Goal: Transaction & Acquisition: Subscribe to service/newsletter

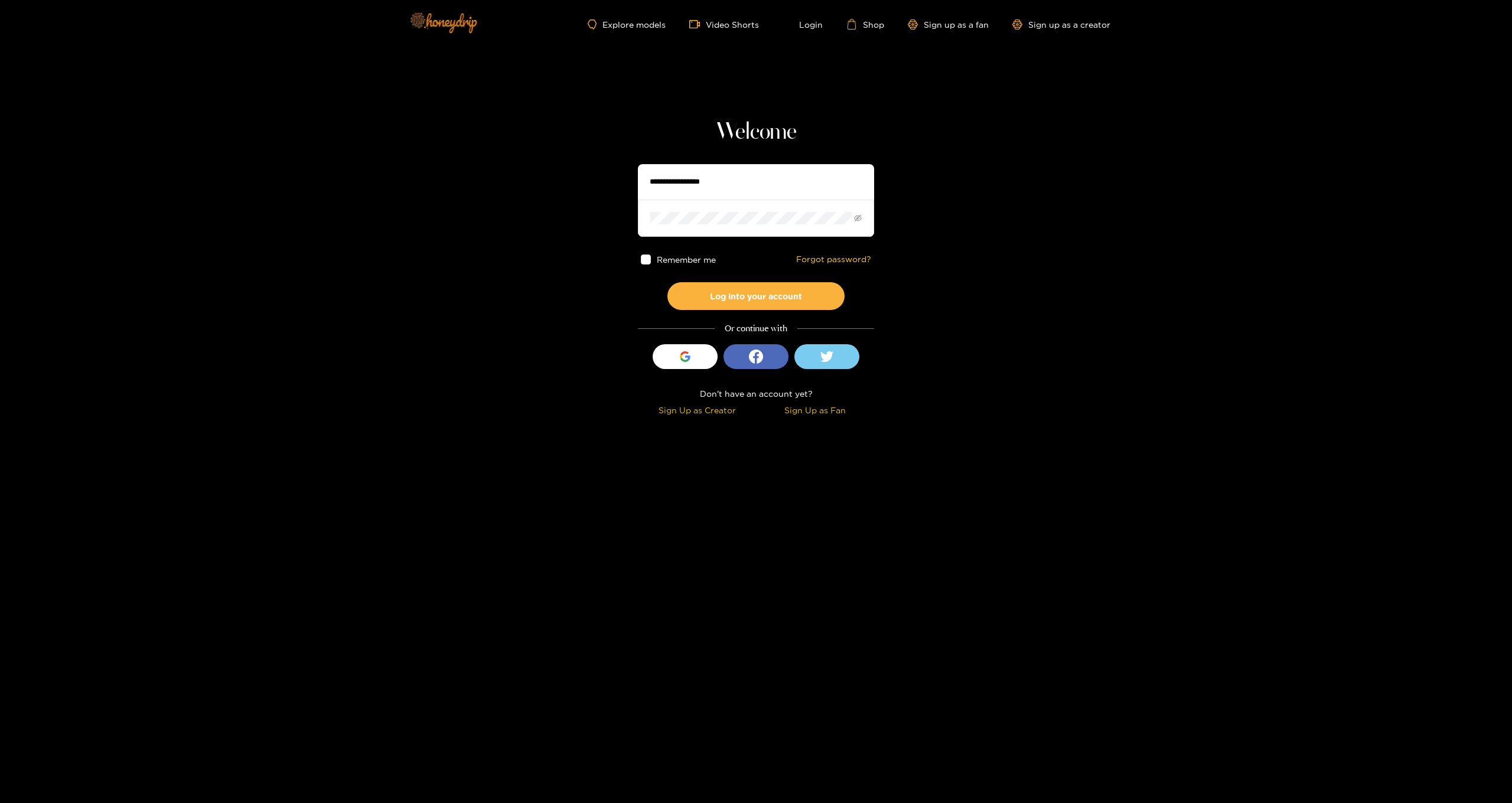
click at [440, 25] on img at bounding box center [443, 22] width 83 height 50
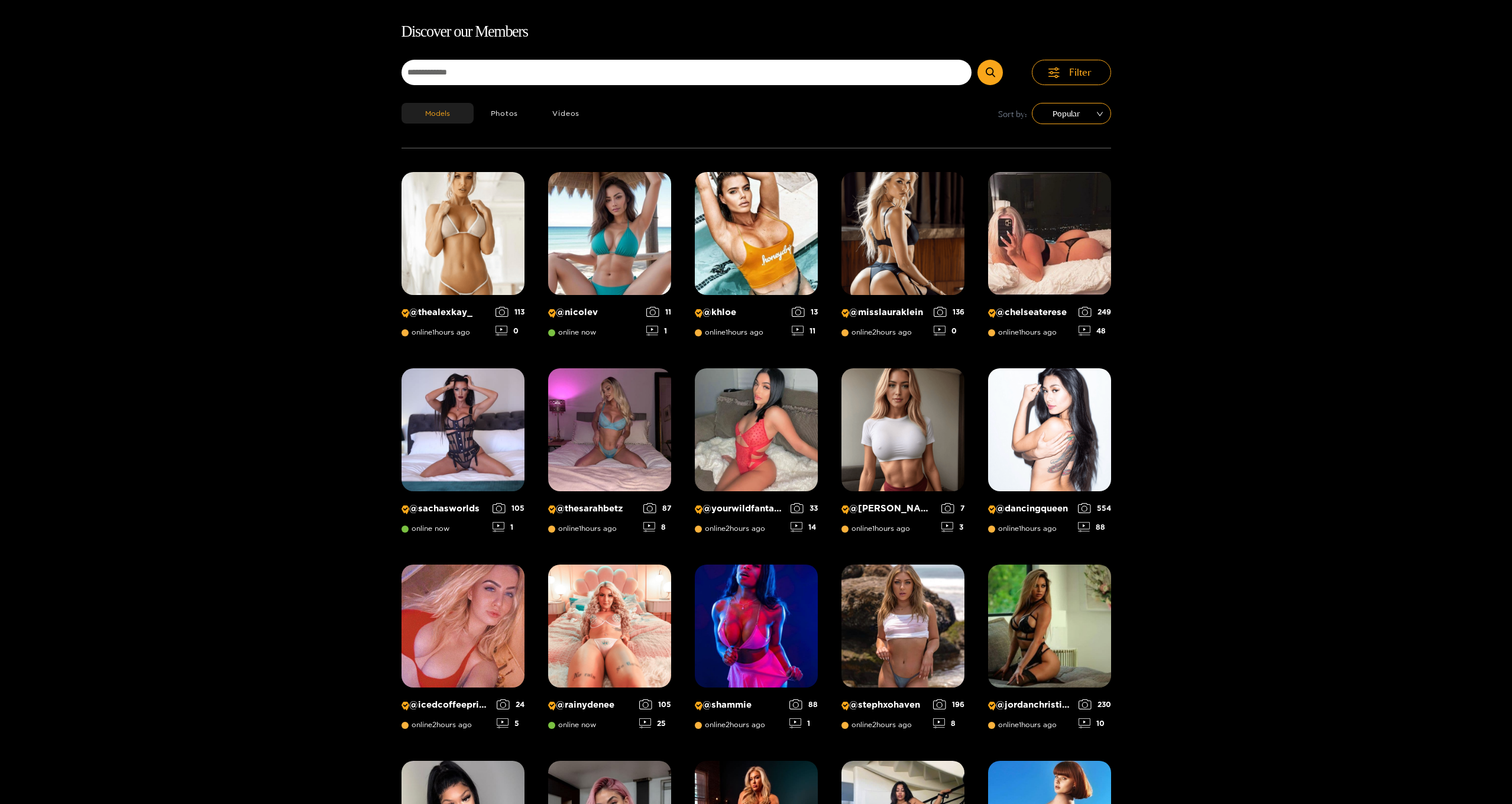
scroll to position [76, 0]
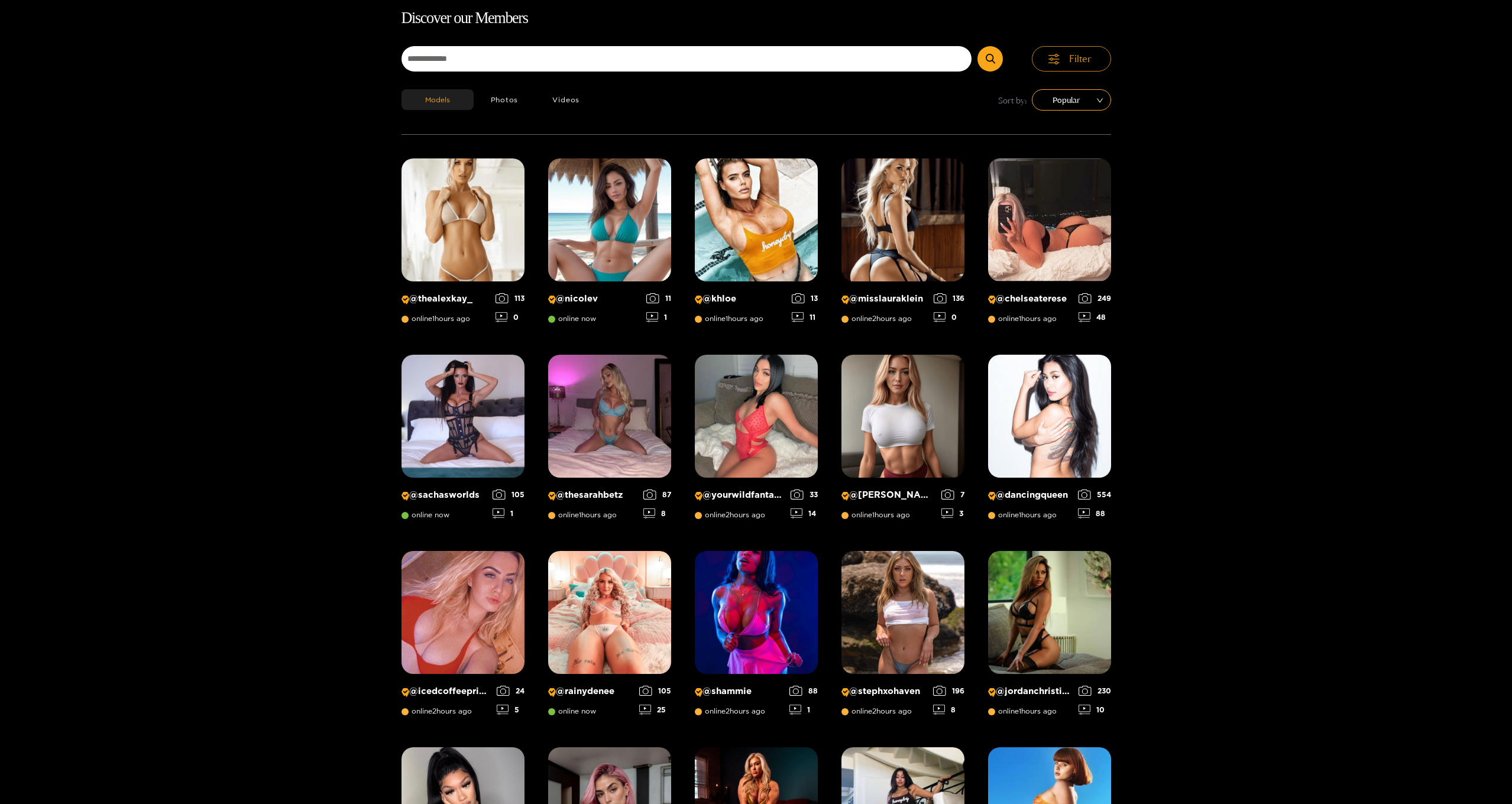
click at [1056, 51] on button "Filter" at bounding box center [1071, 58] width 79 height 25
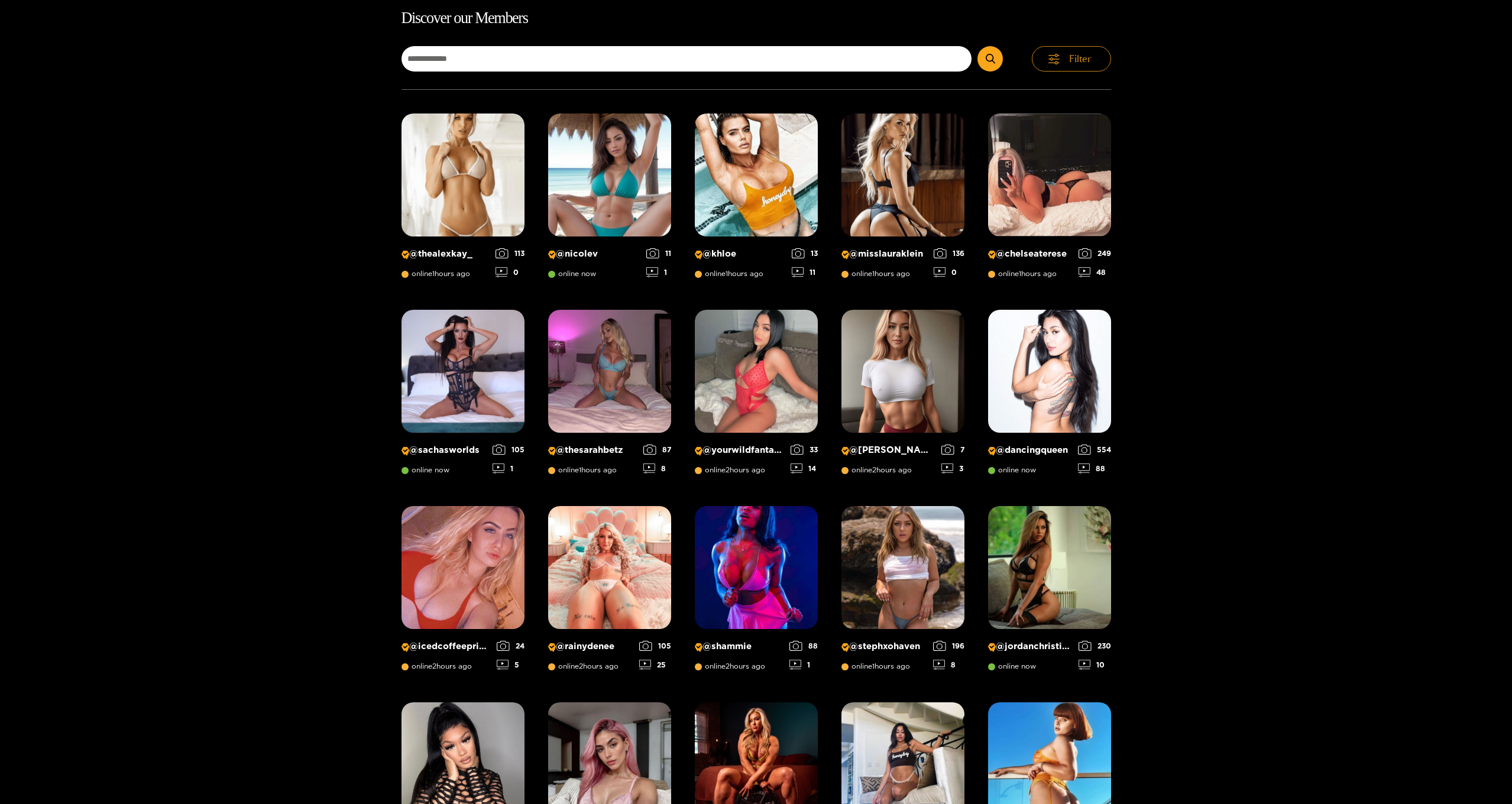
click at [1056, 59] on icon "button" at bounding box center [1053, 59] width 12 height 3
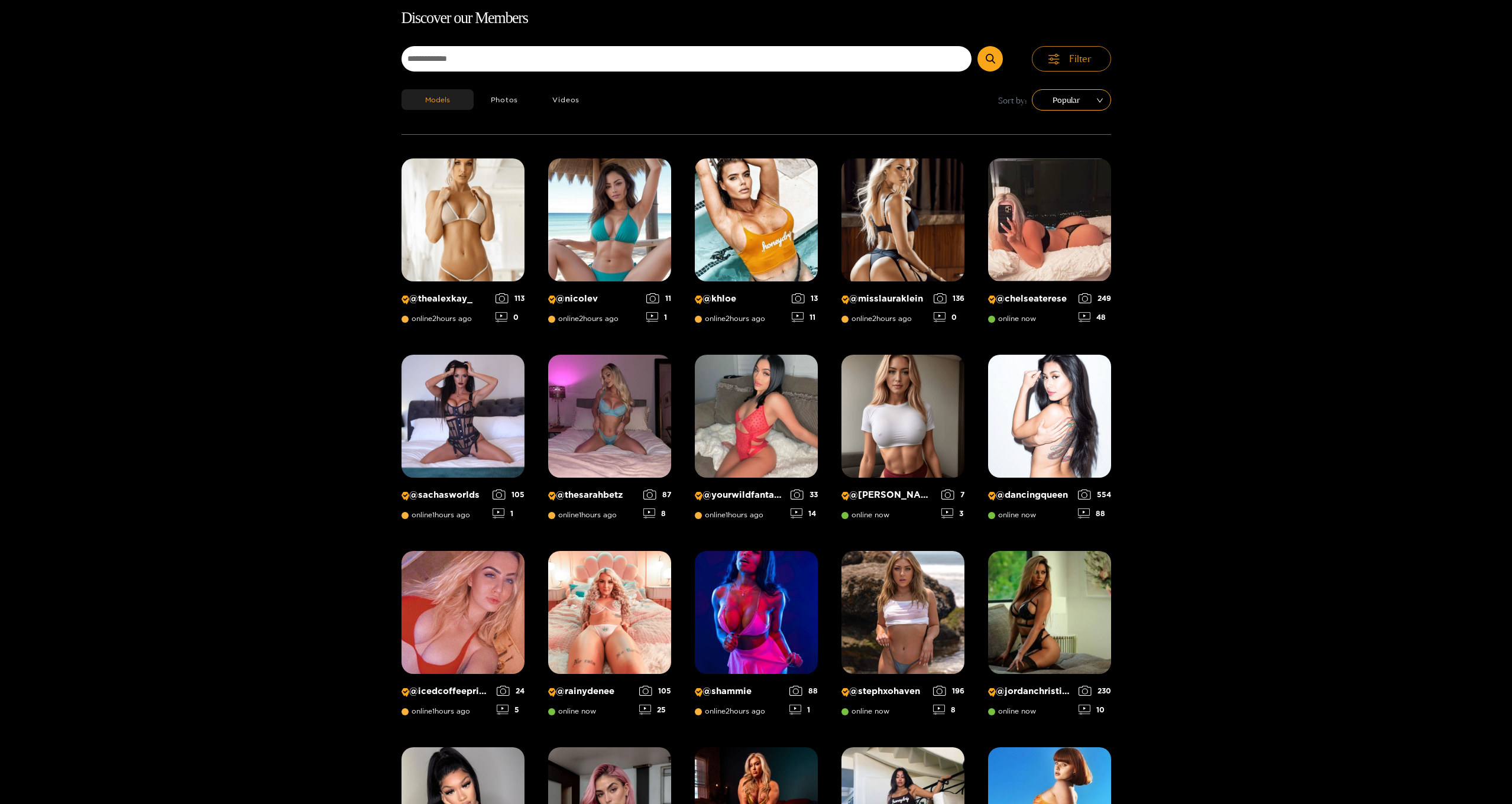
click at [1056, 59] on icon "button" at bounding box center [1053, 59] width 12 height 3
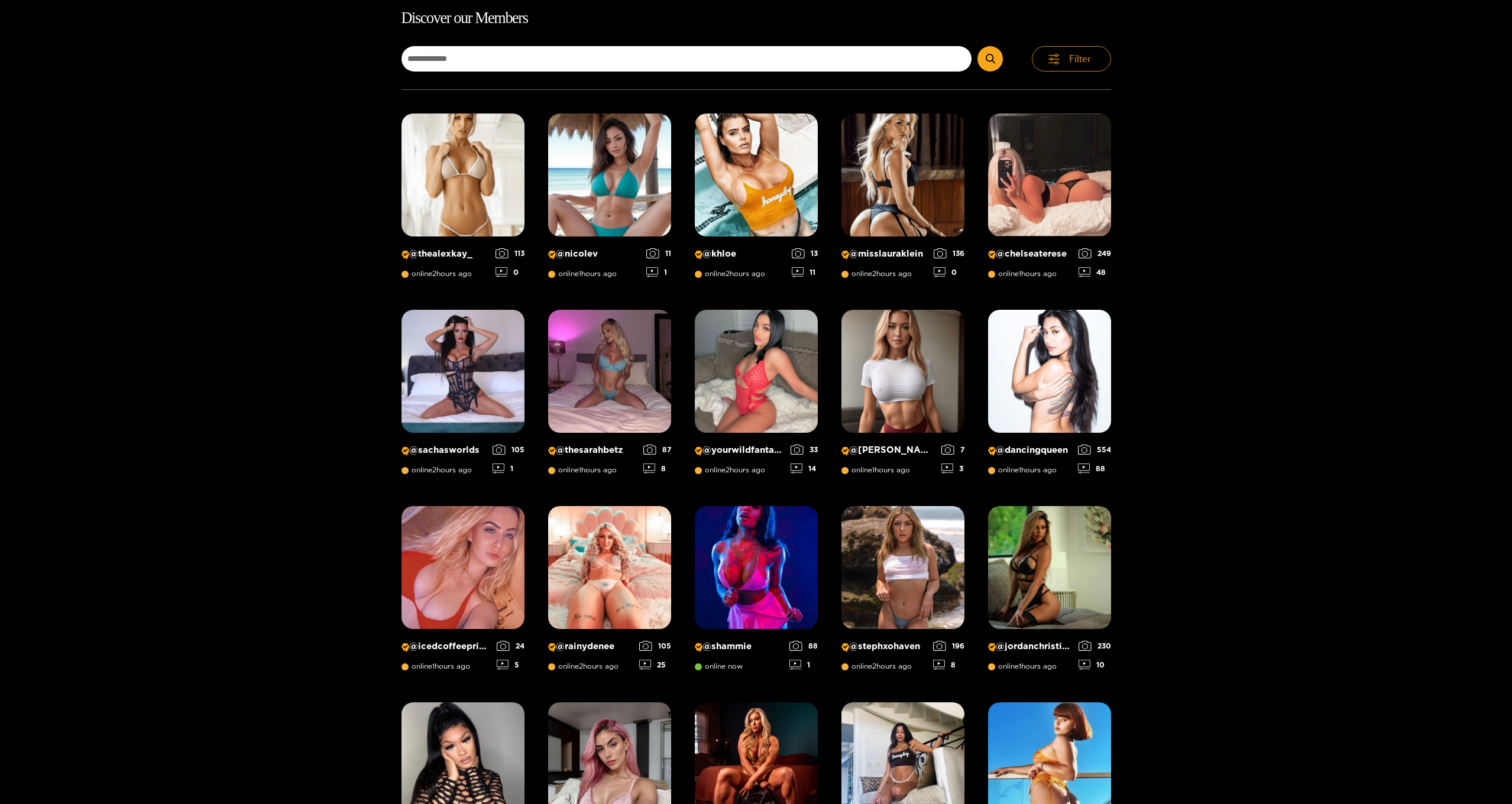
click at [1056, 59] on icon "button" at bounding box center [1053, 59] width 12 height 3
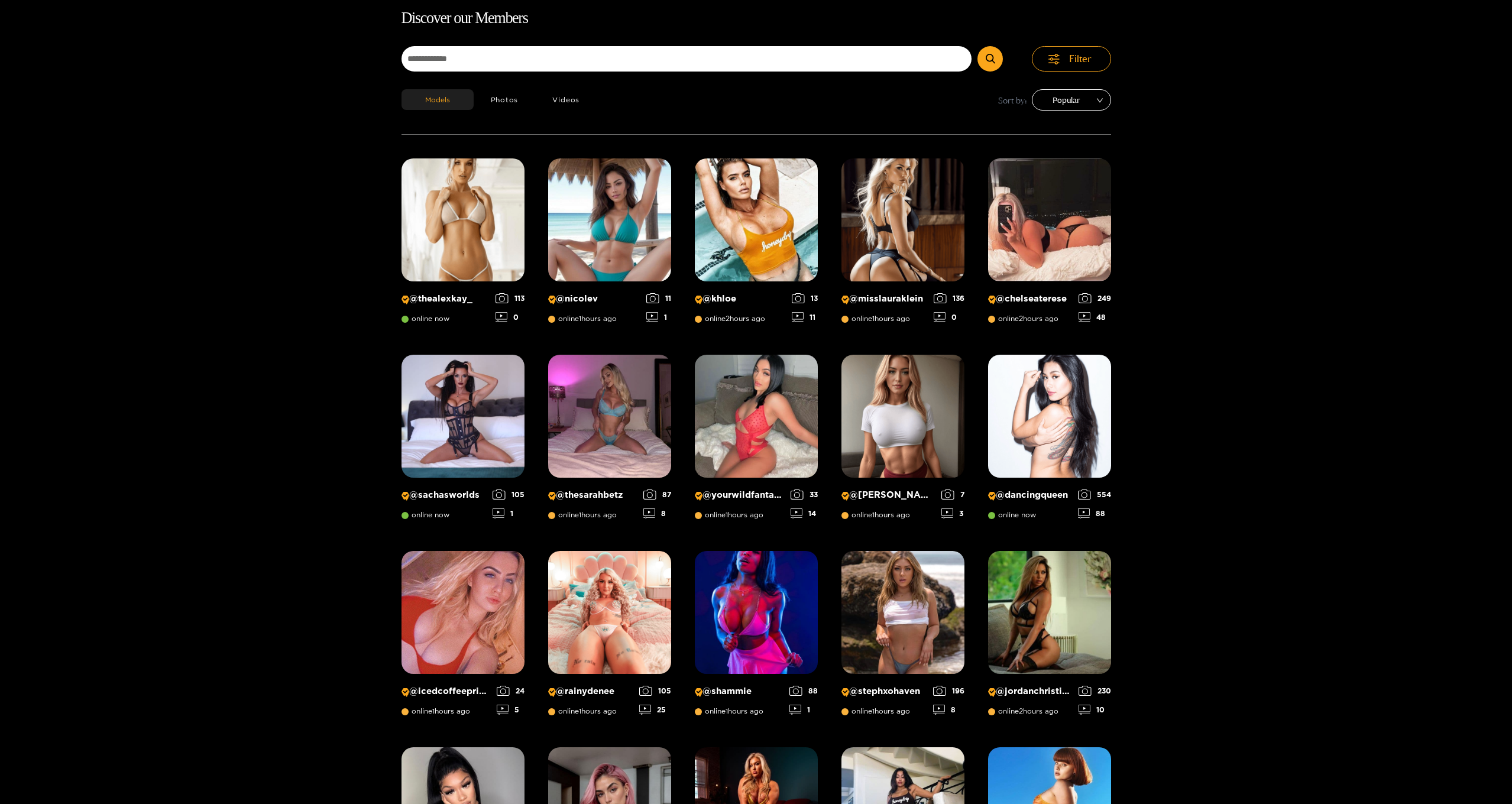
click at [1067, 103] on span "Popular" at bounding box center [1072, 100] width 61 height 18
click at [1056, 124] on div "Latest" at bounding box center [1071, 124] width 65 height 13
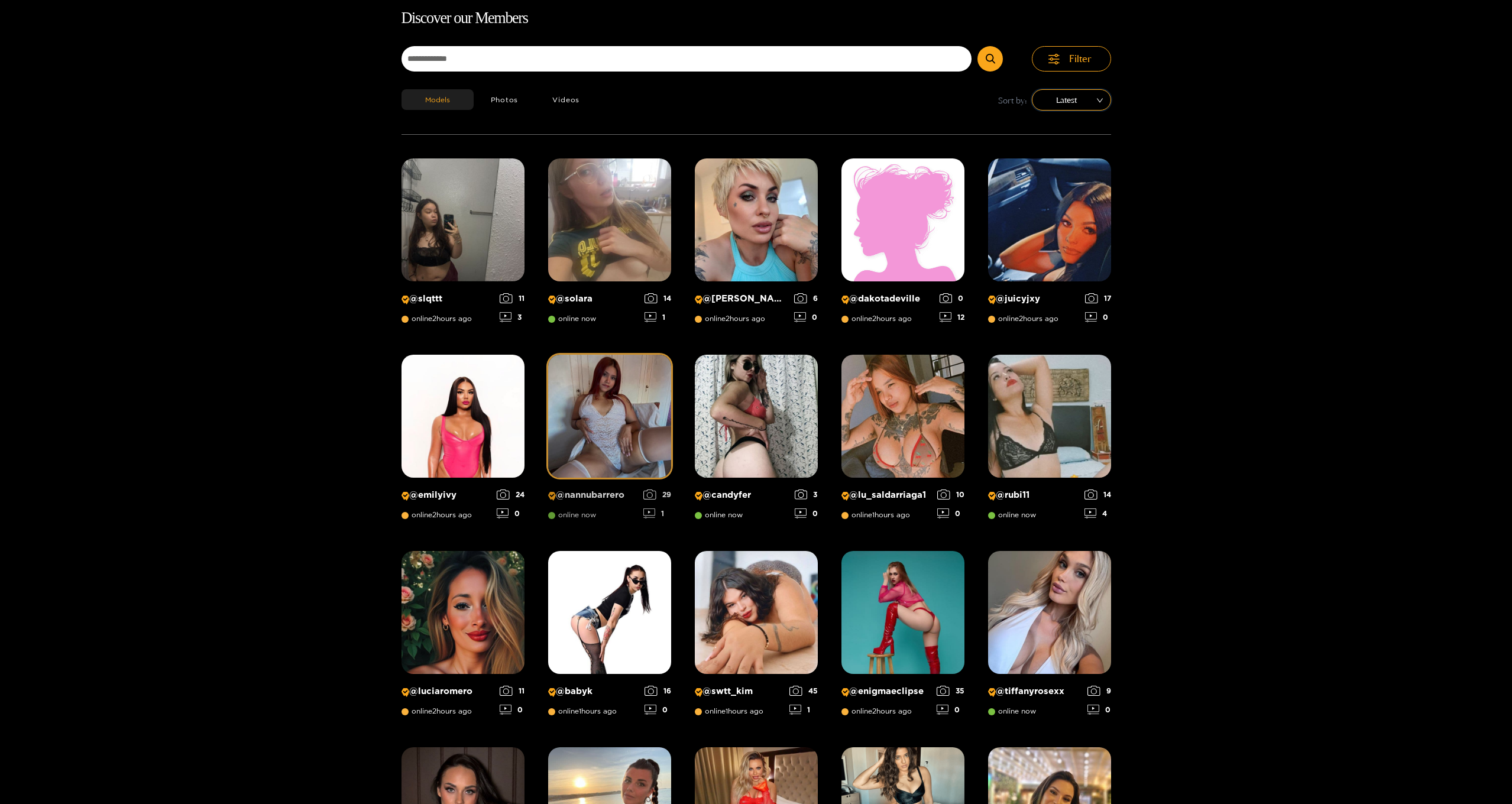
click at [595, 412] on img at bounding box center [610, 416] width 123 height 123
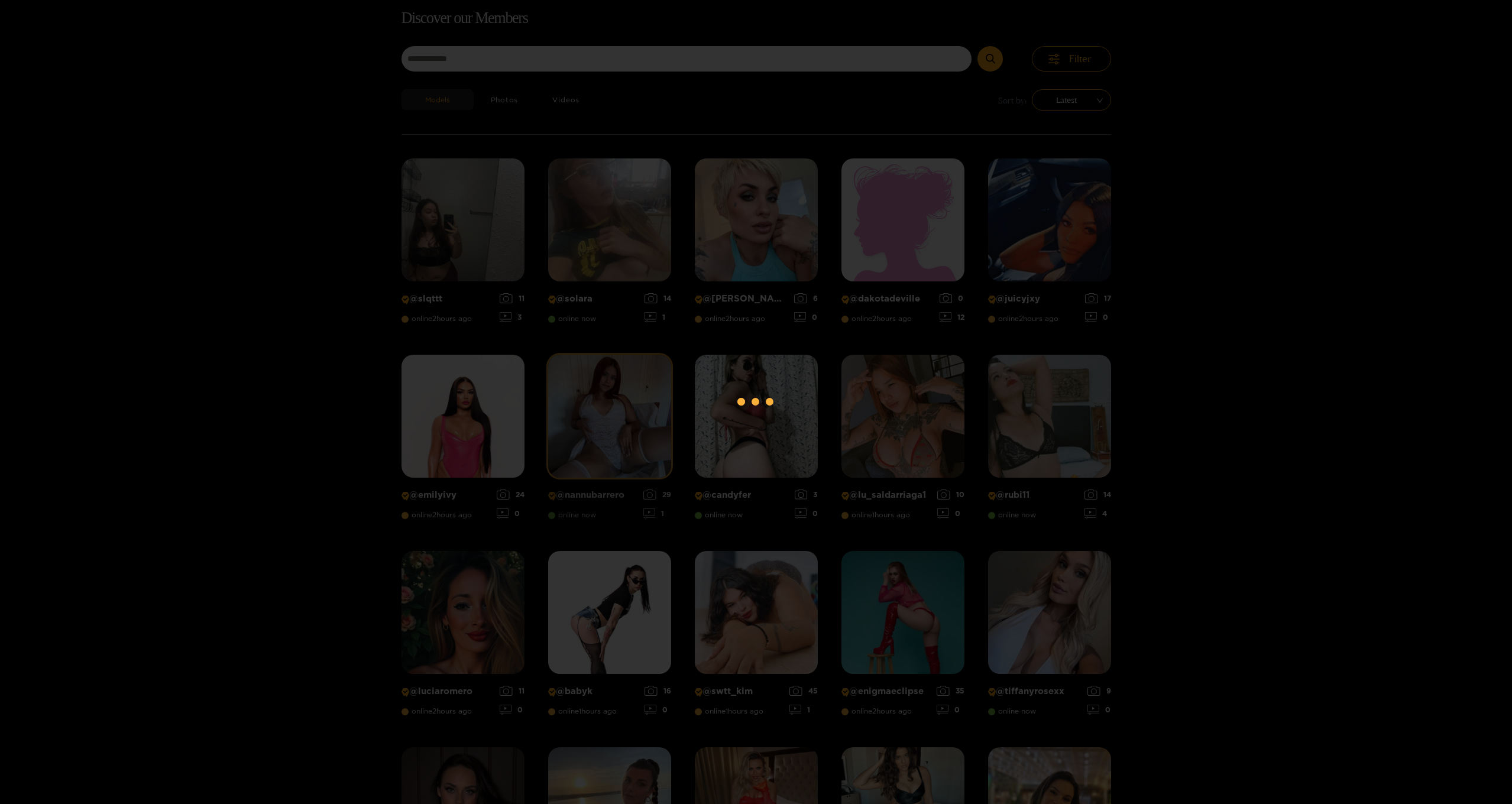
scroll to position [177, 0]
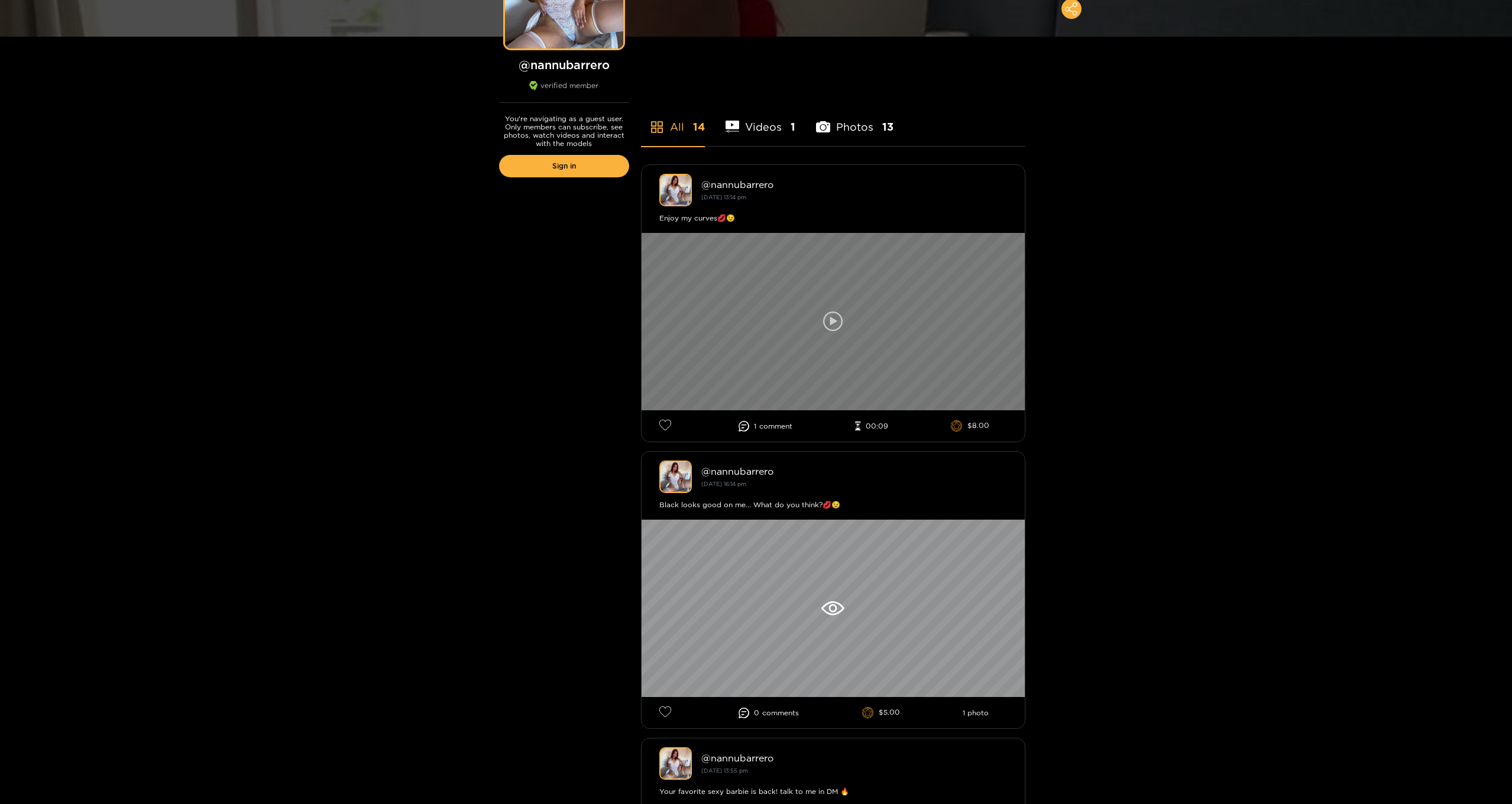
click at [834, 319] on icon at bounding box center [833, 322] width 20 height 20
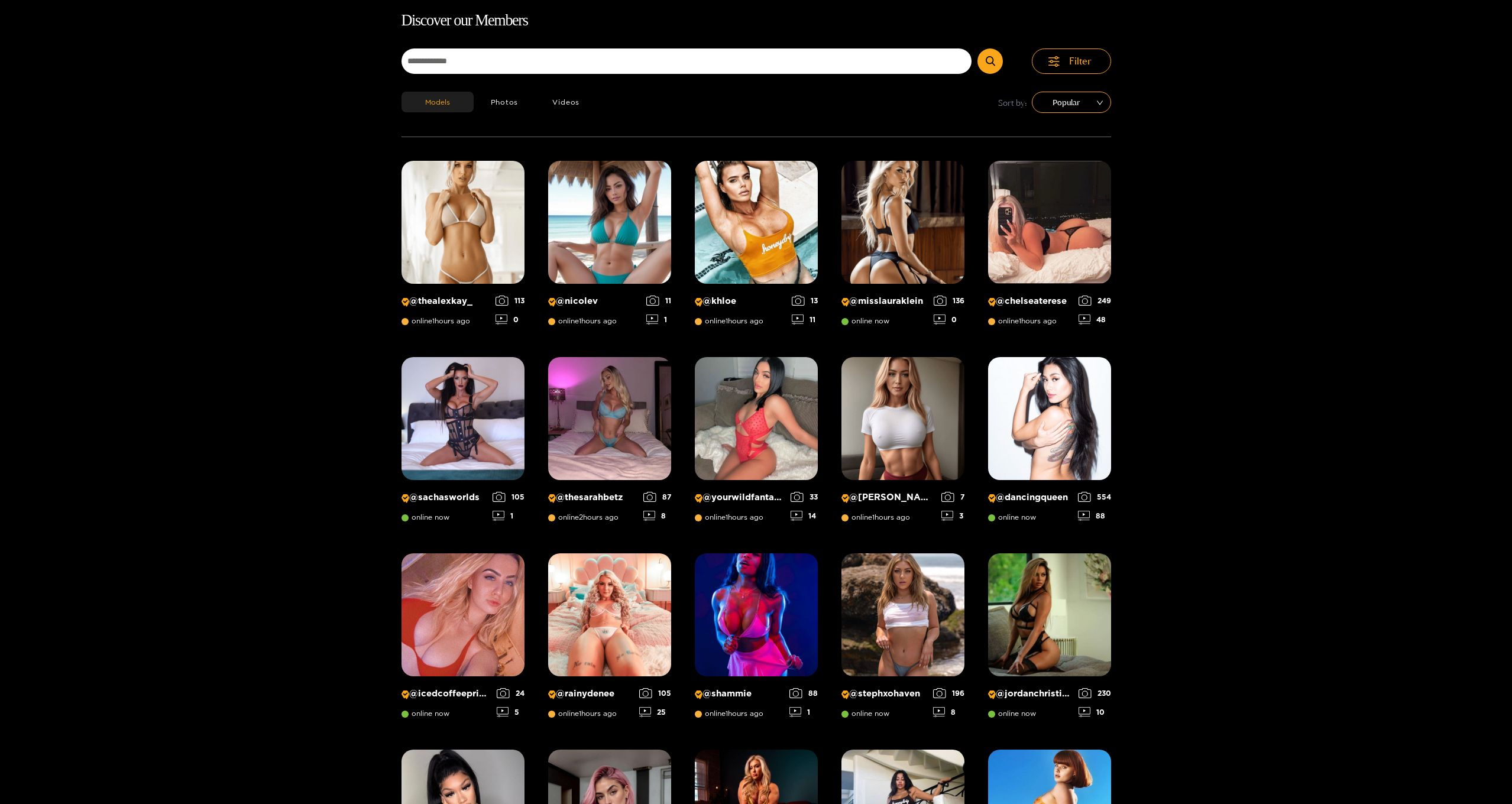
scroll to position [63, 0]
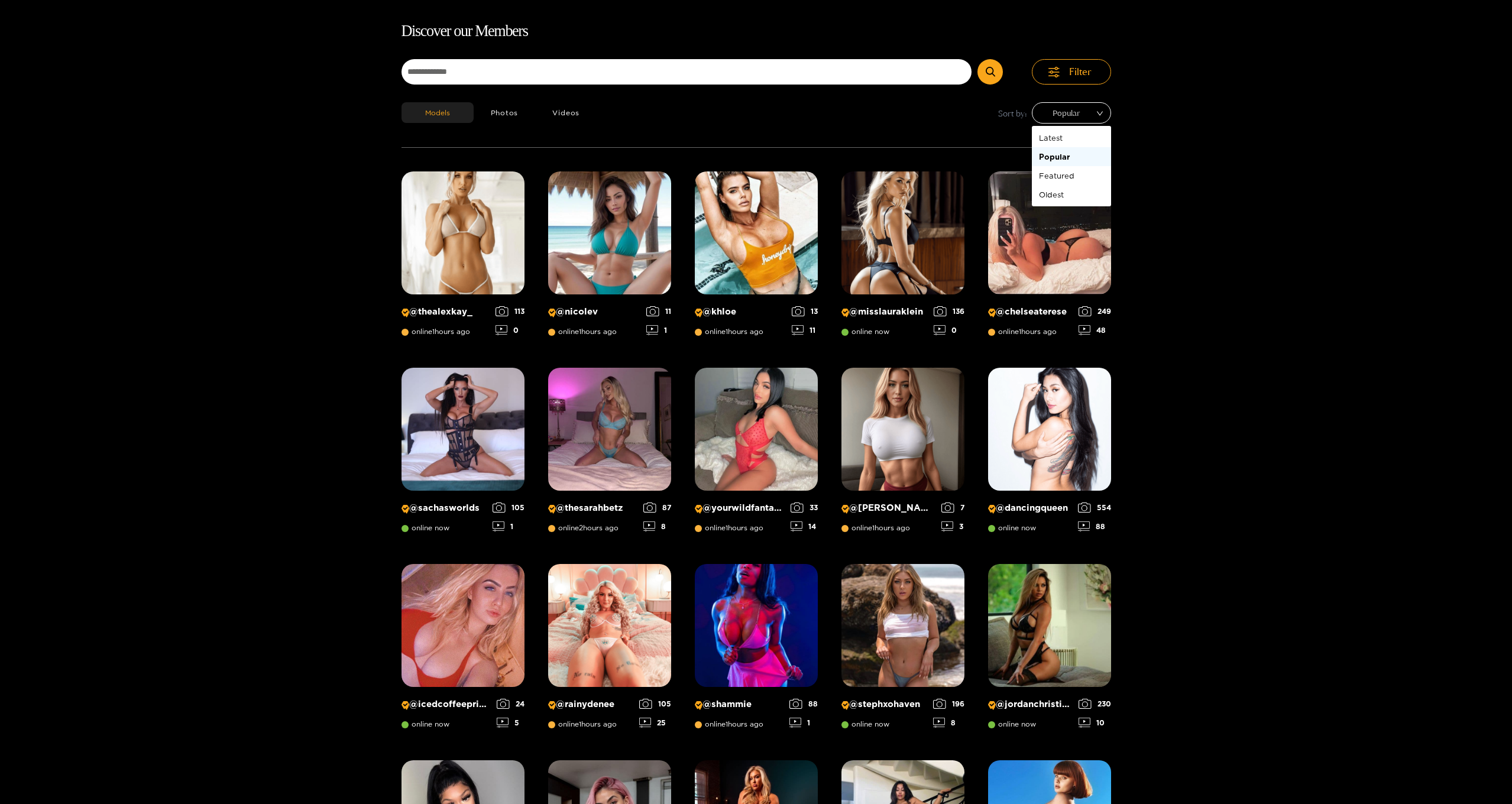
click at [1071, 111] on span "Popular" at bounding box center [1072, 112] width 61 height 18
click at [1042, 139] on div "Latest" at bounding box center [1071, 137] width 65 height 13
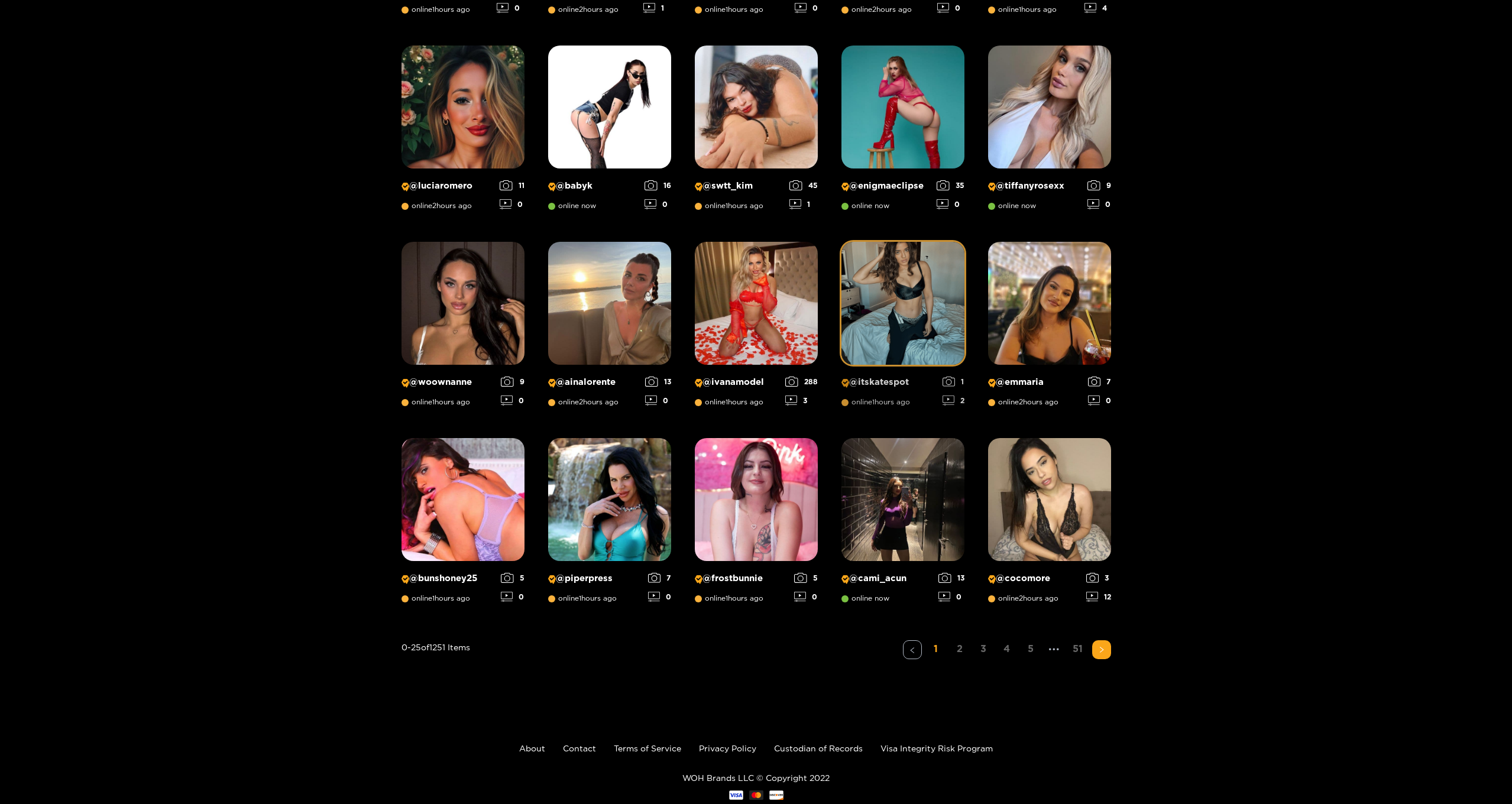
scroll to position [612, 0]
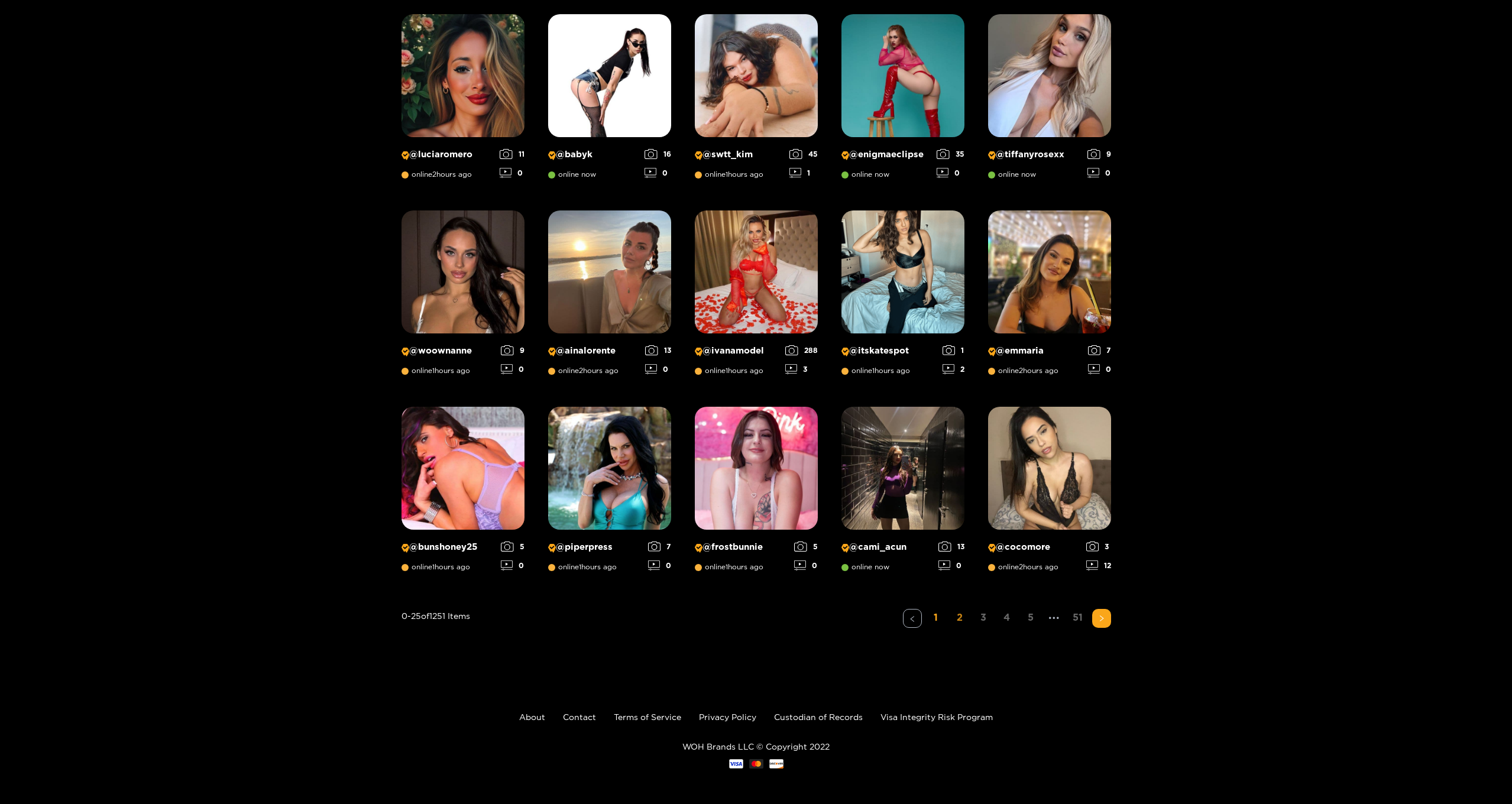
click at [960, 617] on link "2" at bounding box center [960, 617] width 19 height 17
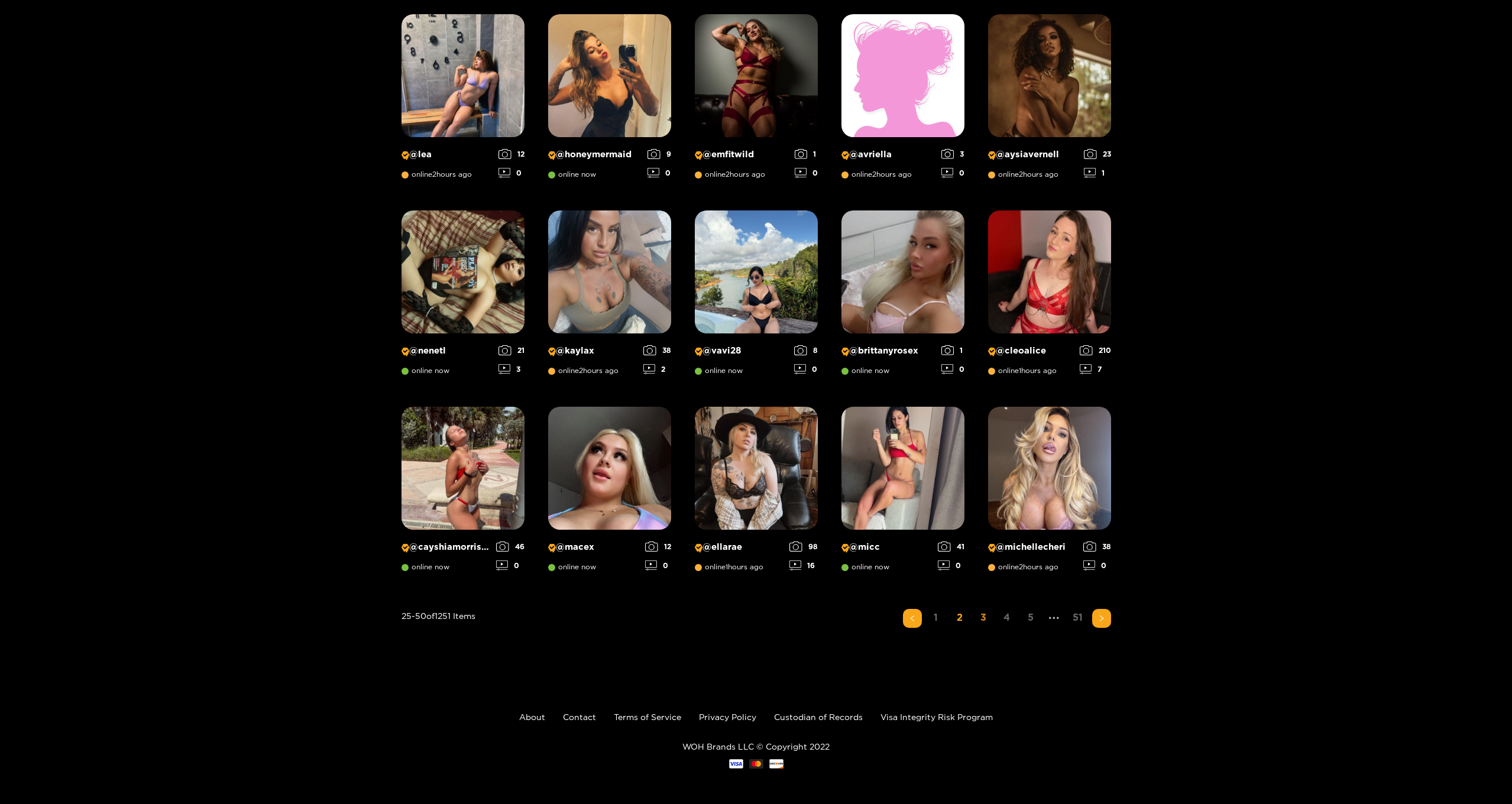
click at [983, 620] on link "3" at bounding box center [983, 617] width 19 height 17
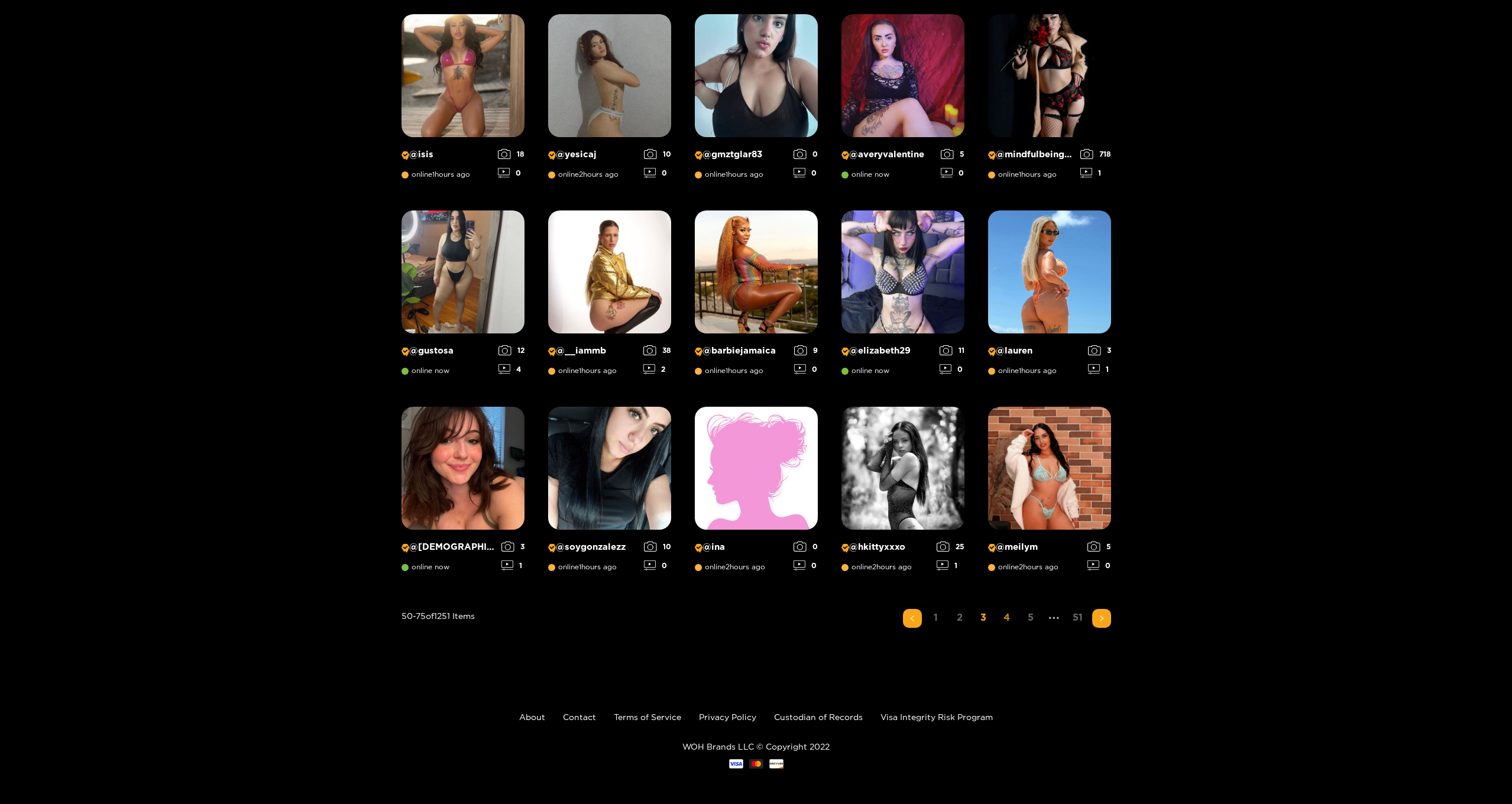
click at [1003, 618] on link "4" at bounding box center [1007, 617] width 19 height 17
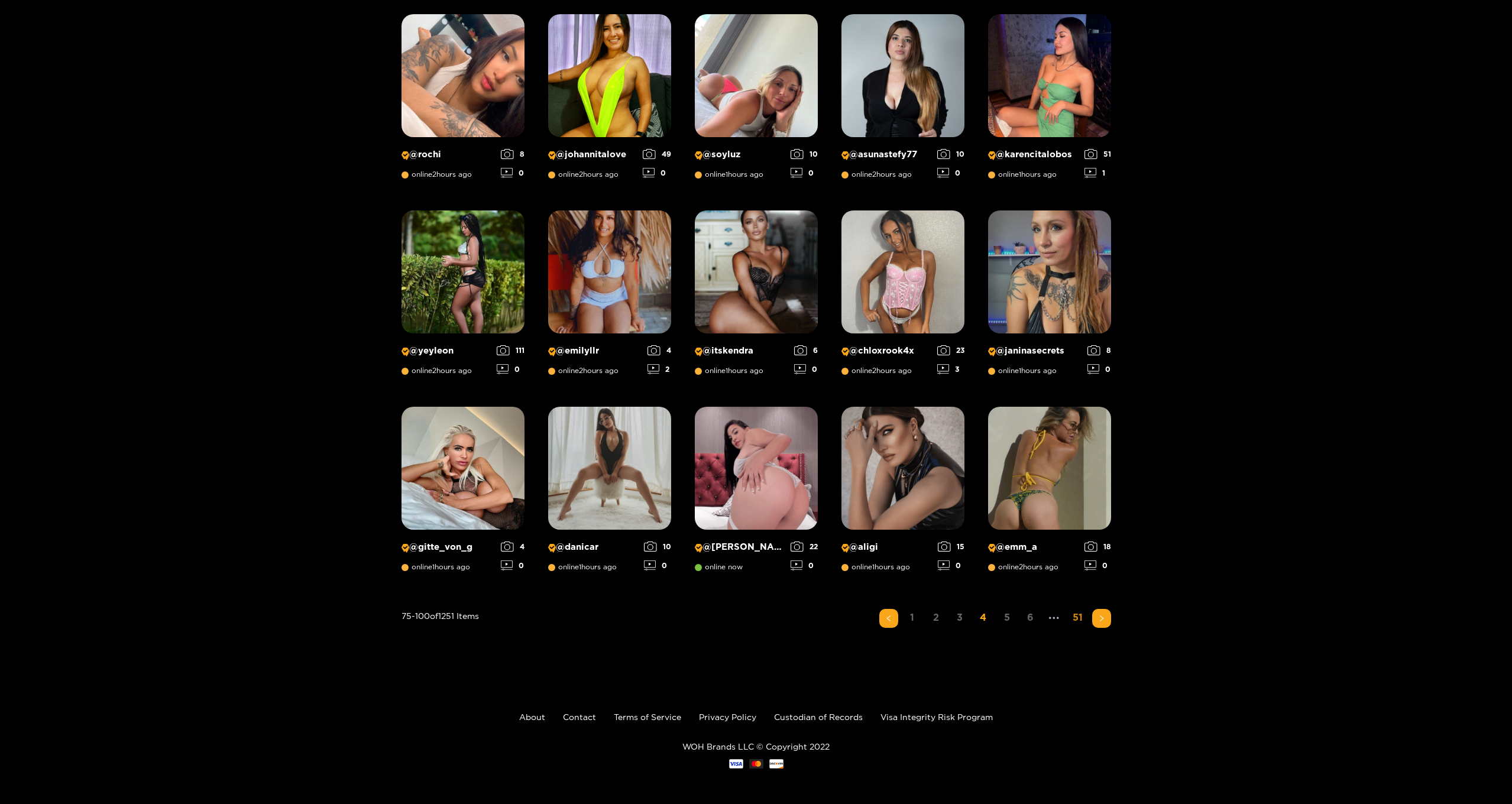
click at [1078, 619] on link "51" at bounding box center [1078, 617] width 19 height 17
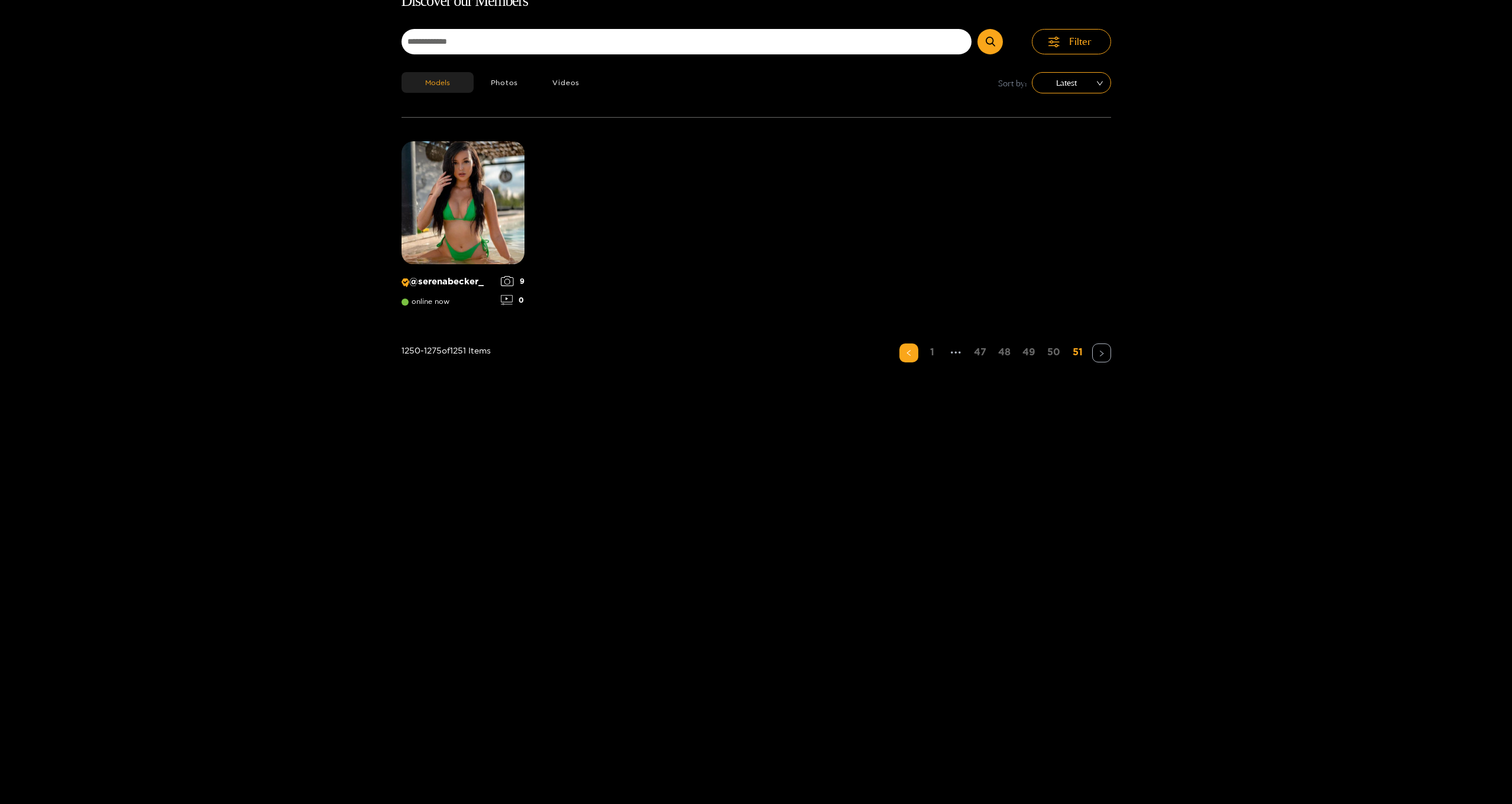
scroll to position [76, 0]
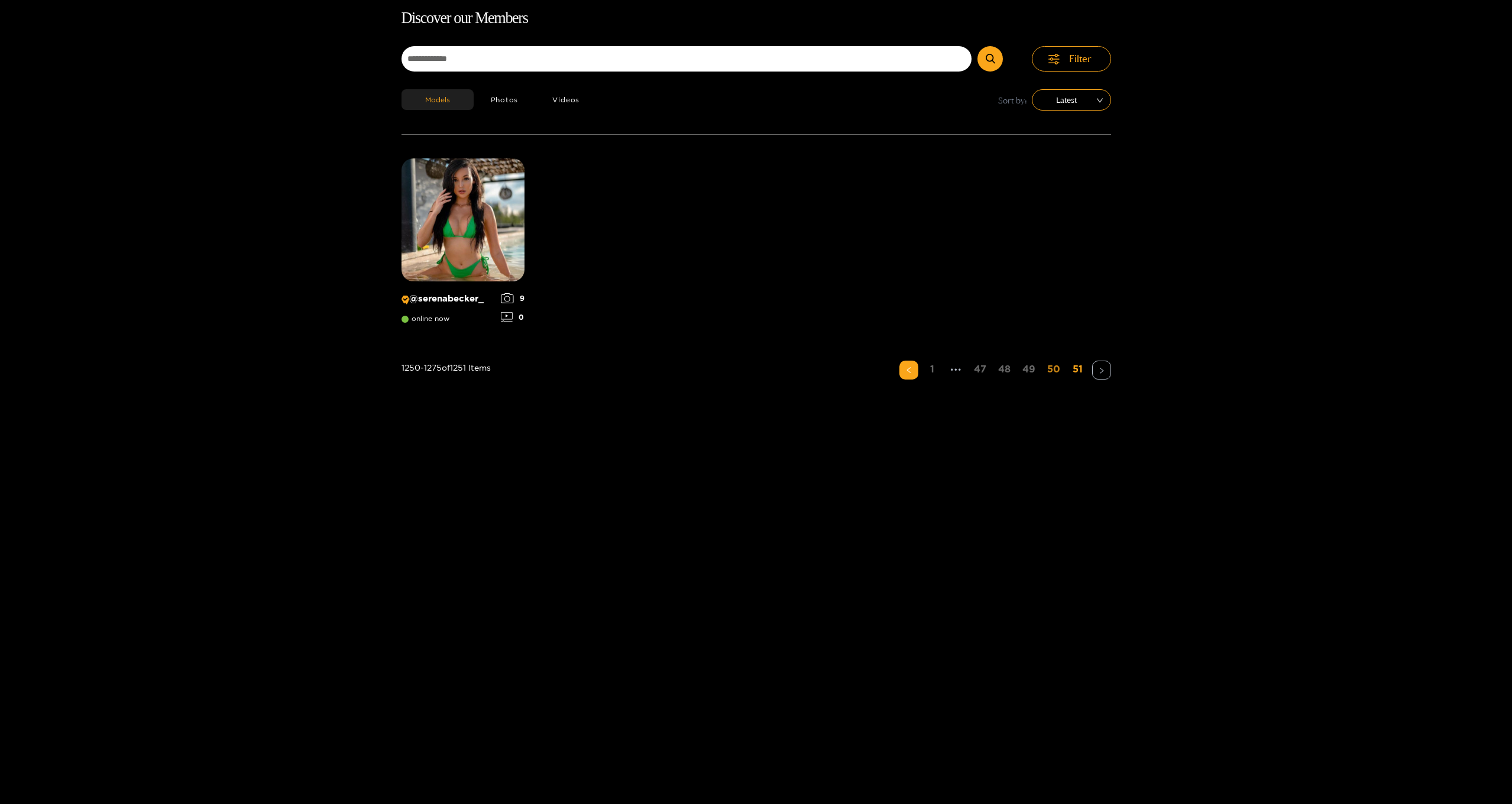
click at [1053, 371] on link "50" at bounding box center [1054, 369] width 20 height 17
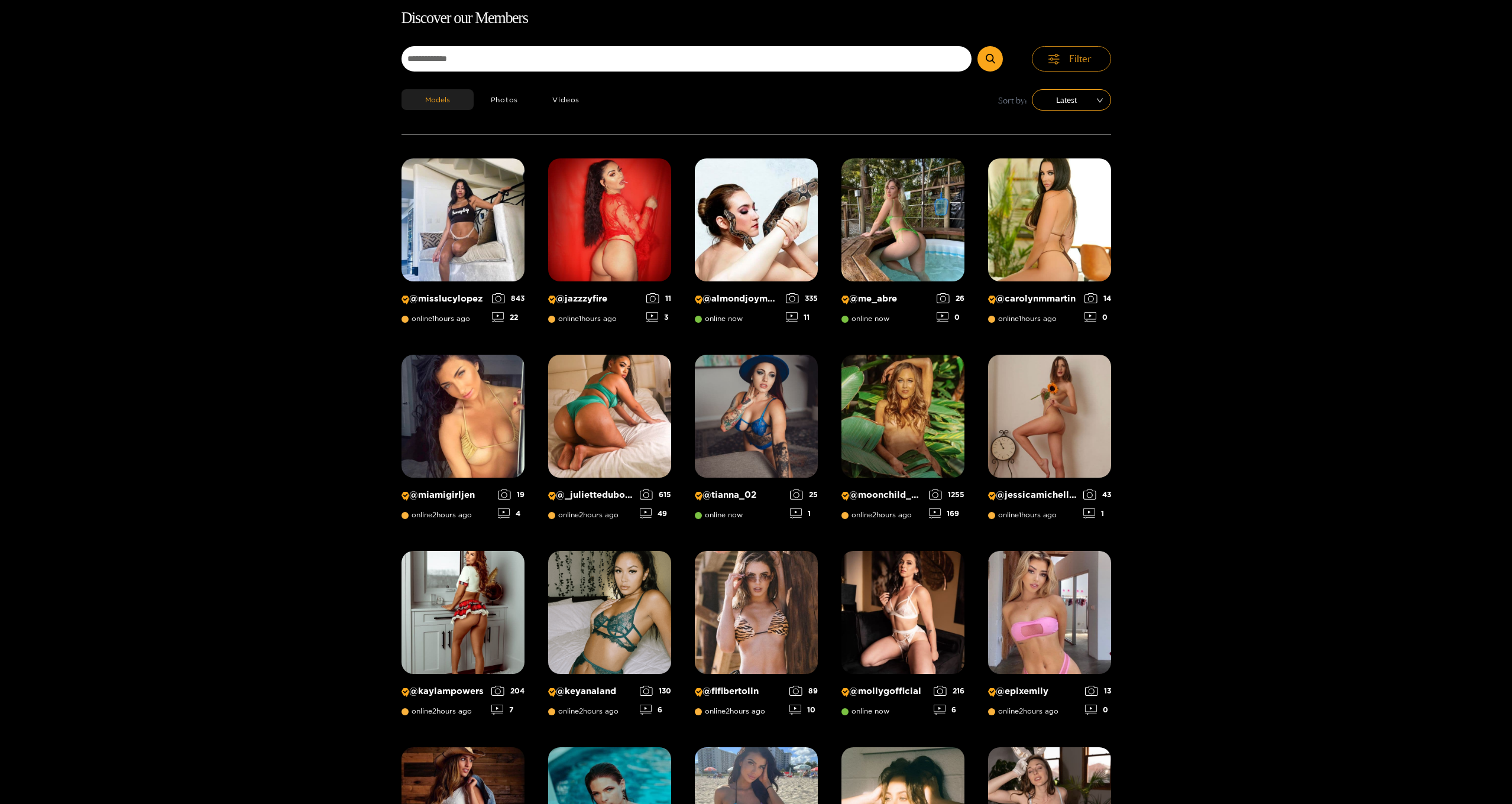
click at [1063, 63] on button "Filter" at bounding box center [1071, 58] width 79 height 25
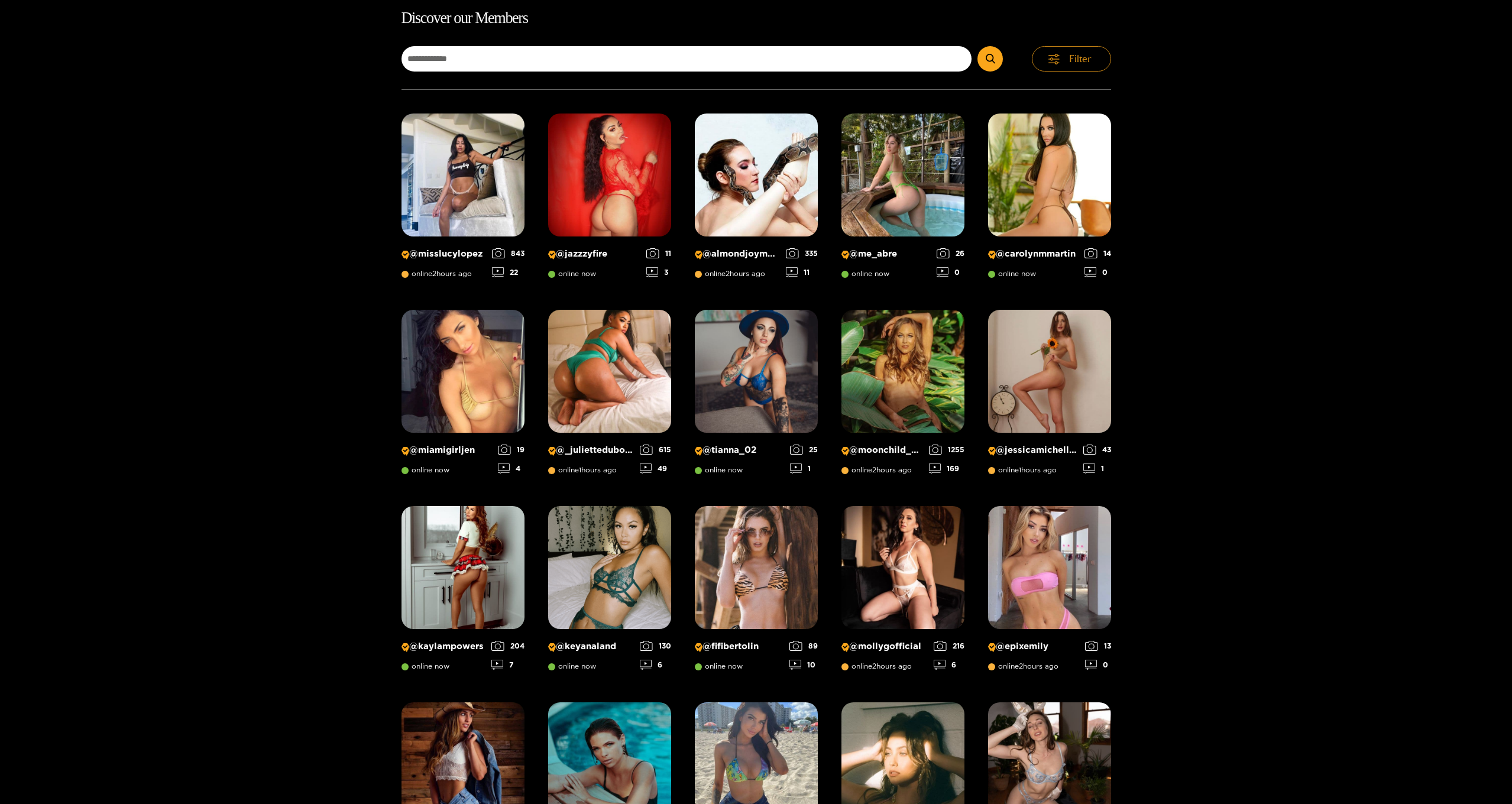
click at [1065, 63] on button "Filter" at bounding box center [1071, 58] width 79 height 25
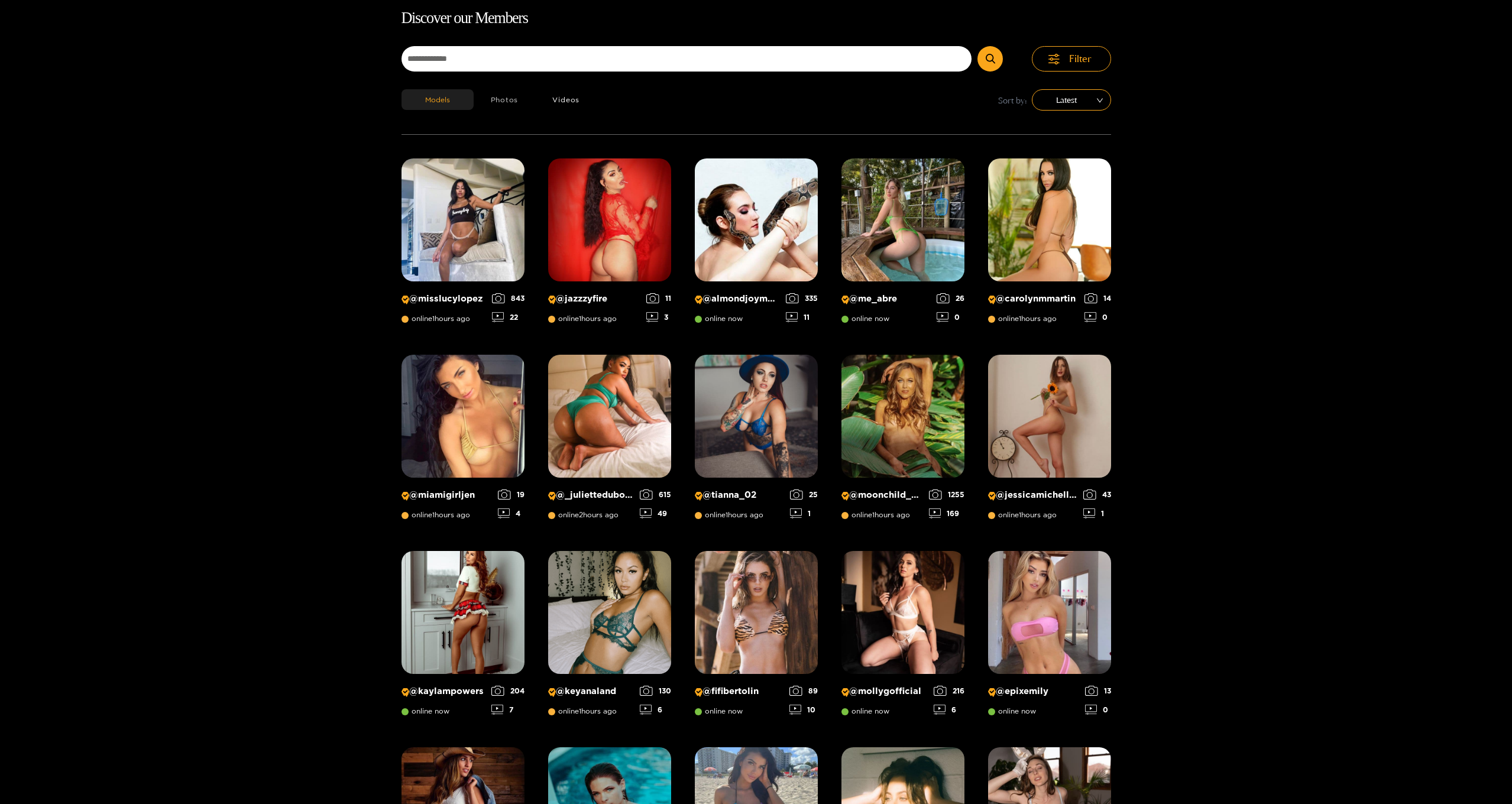
click at [506, 99] on button "Photos" at bounding box center [505, 99] width 62 height 21
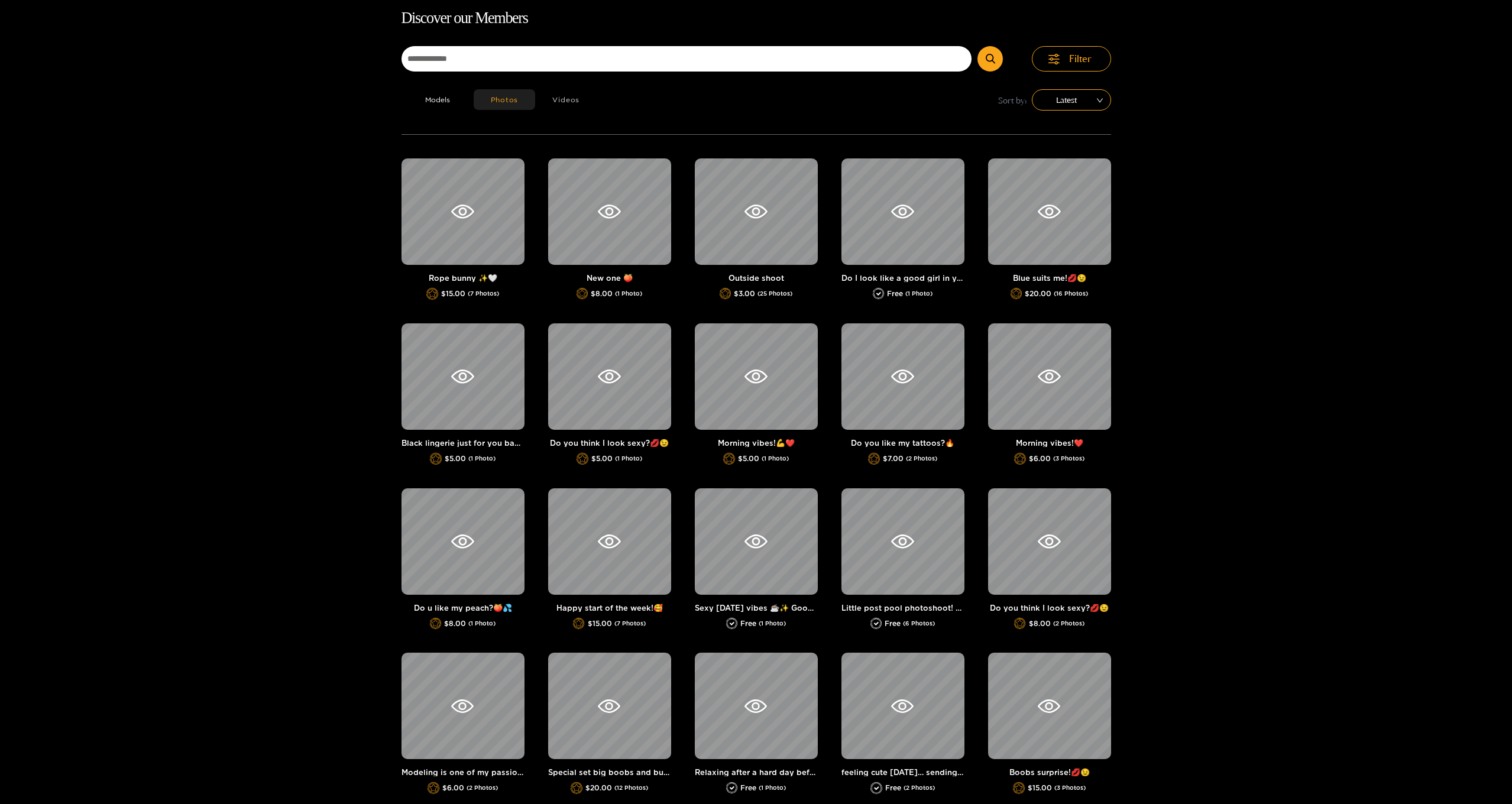
click at [572, 98] on button "Videos" at bounding box center [566, 99] width 61 height 21
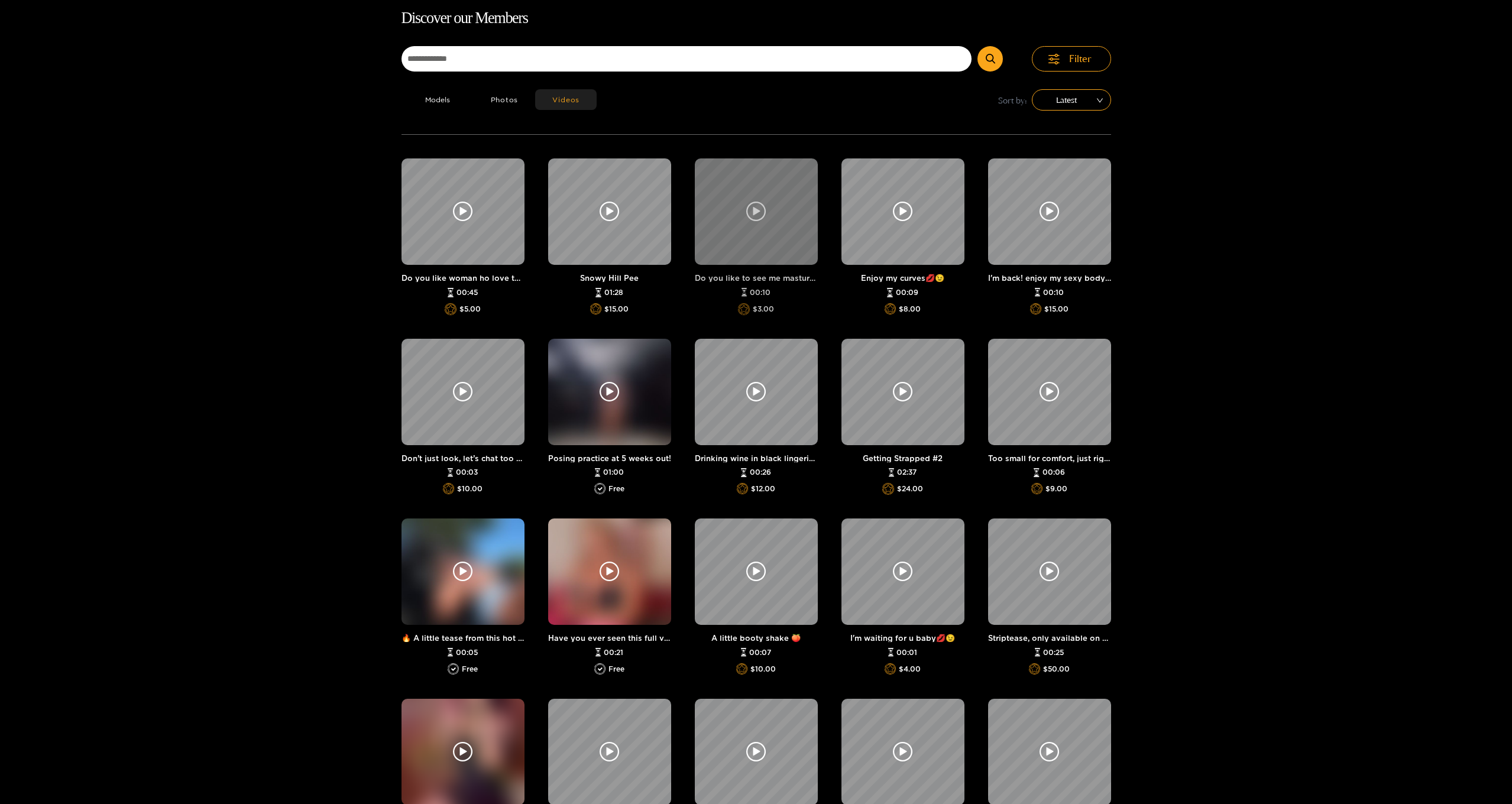
click at [758, 212] on icon at bounding box center [756, 211] width 7 height 9
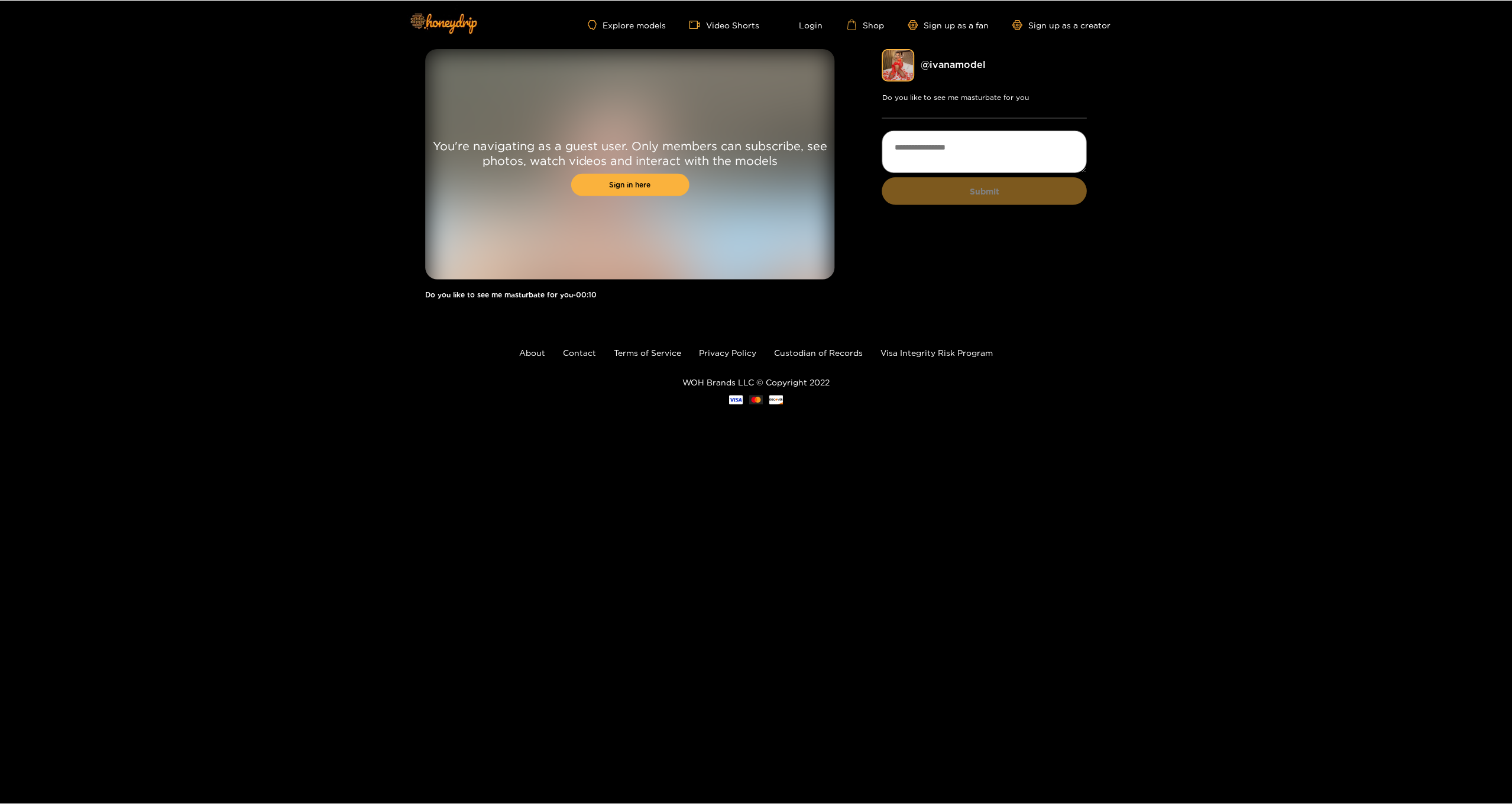
scroll to position [76, 0]
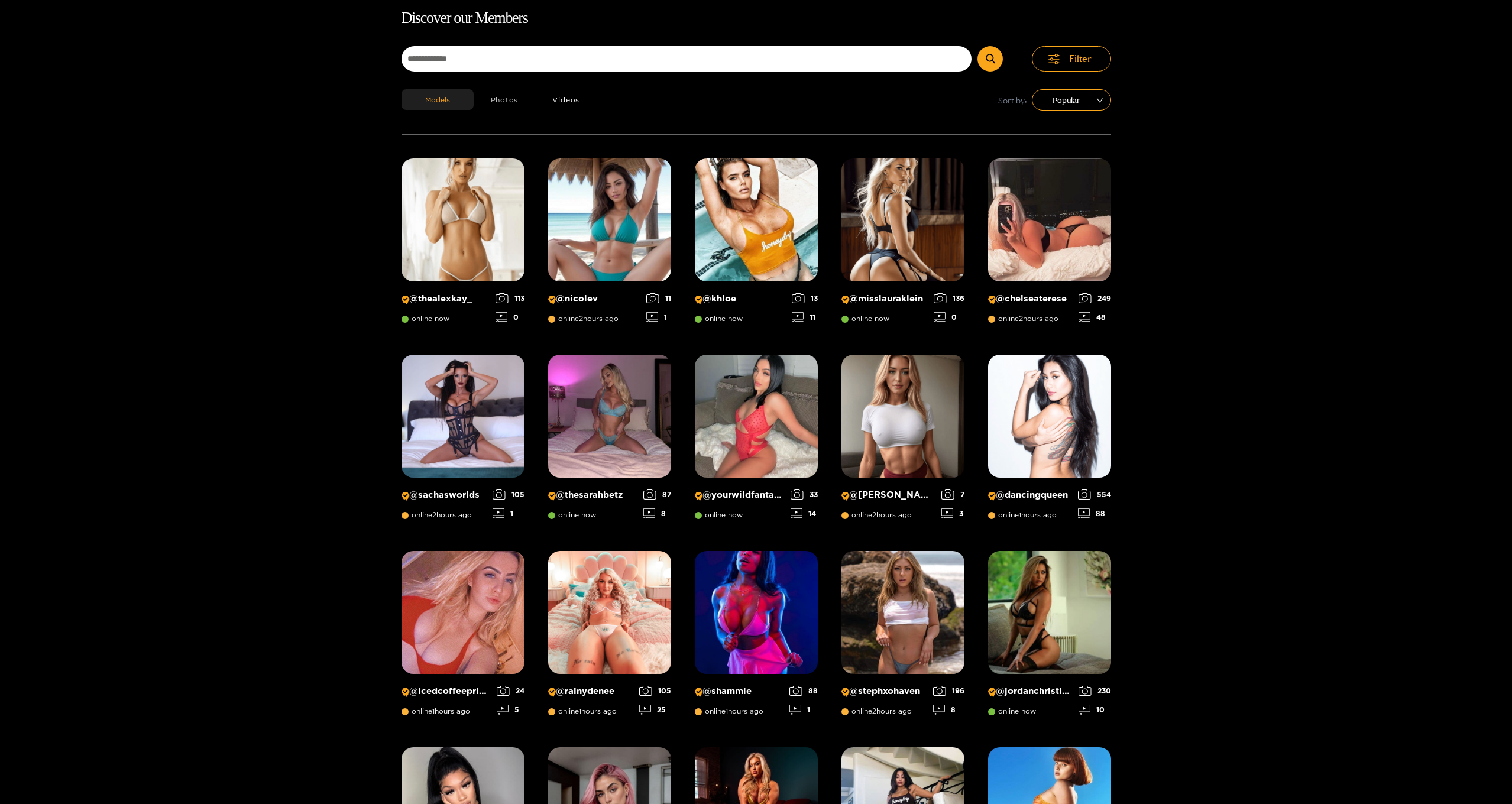
click at [499, 98] on button "Photos" at bounding box center [505, 99] width 62 height 21
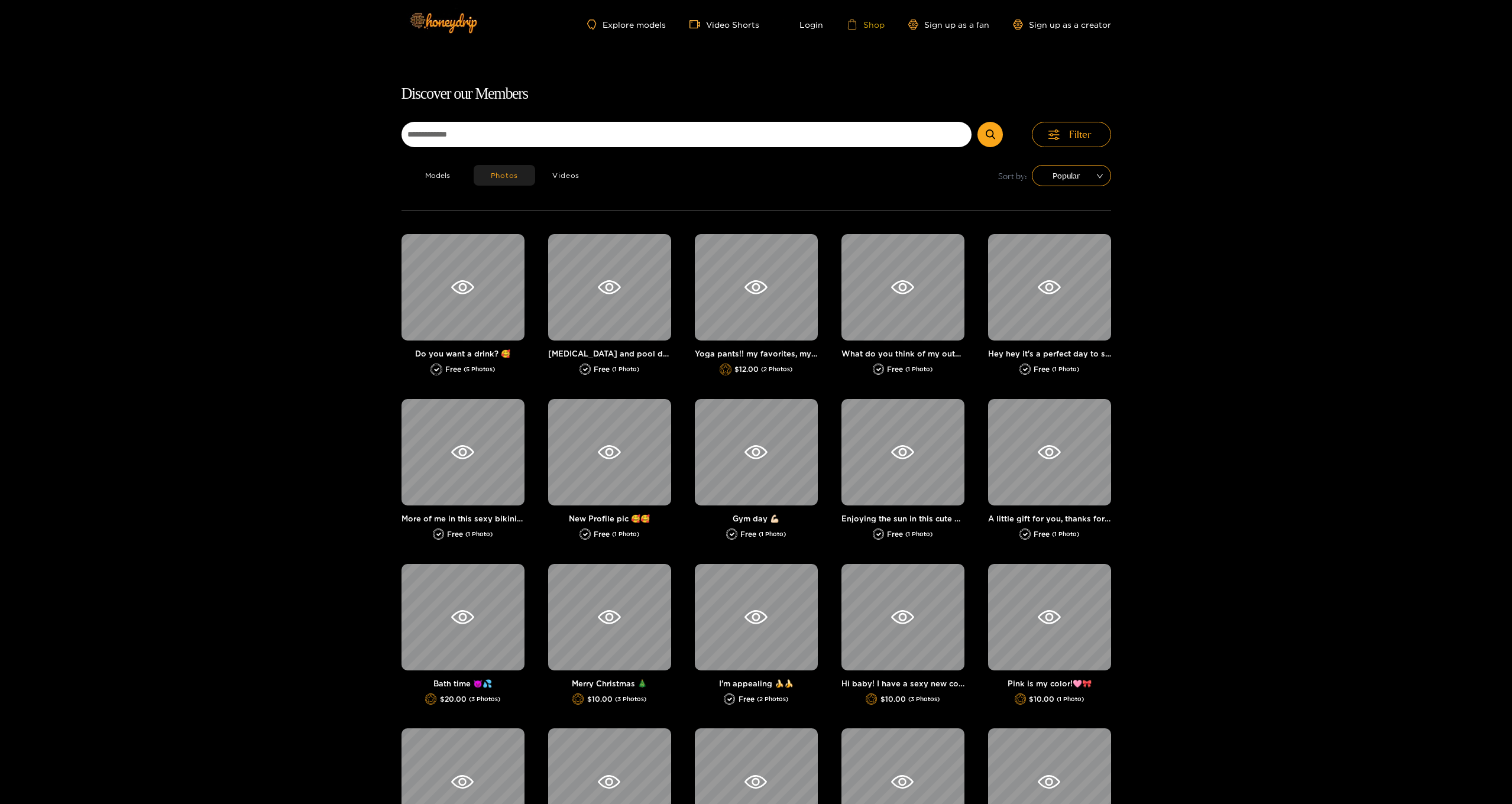
click at [875, 24] on link "Shop" at bounding box center [865, 25] width 38 height 11
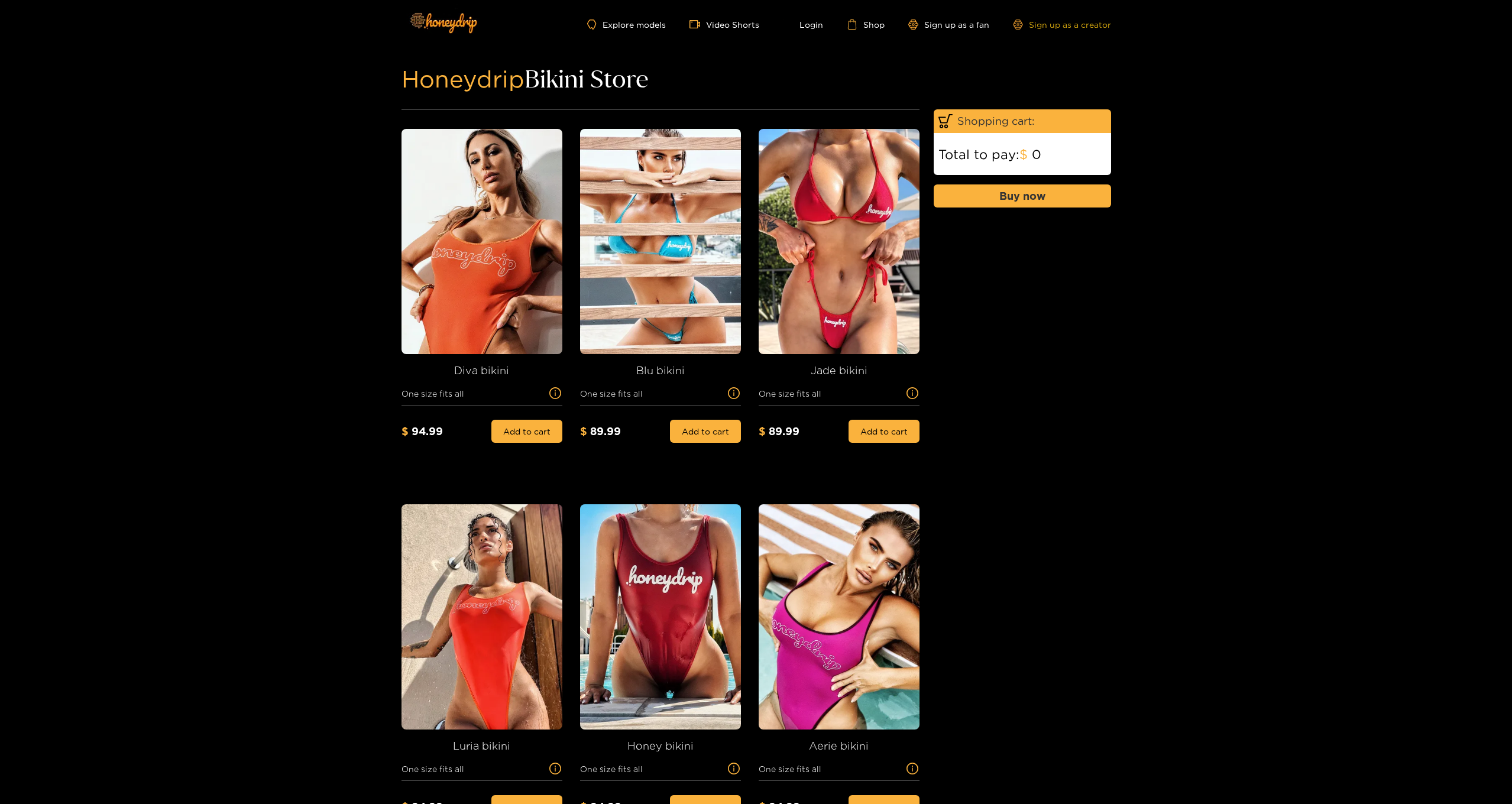
click at [1076, 25] on link "Sign up as a creator" at bounding box center [1063, 24] width 98 height 10
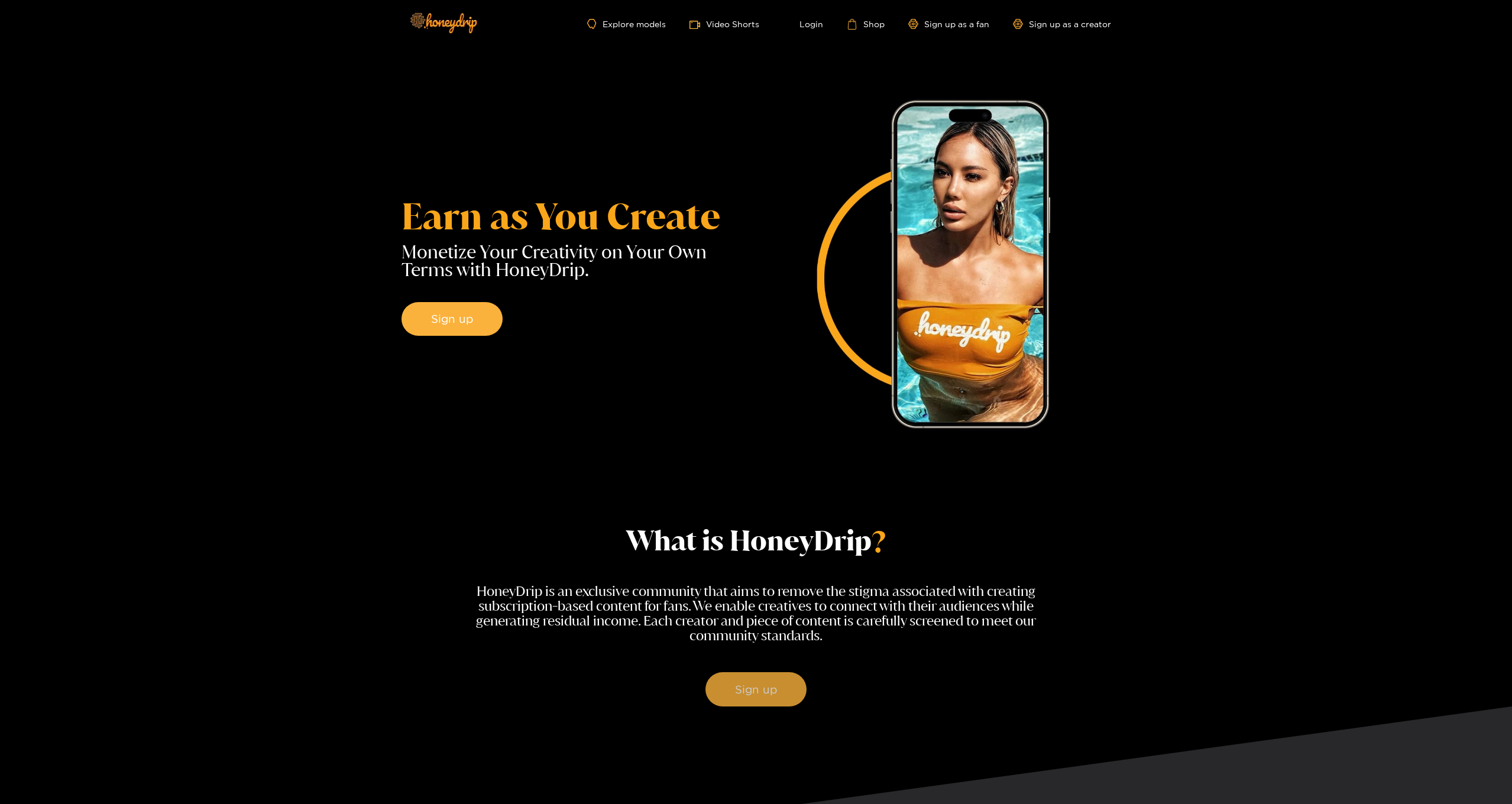
click at [757, 702] on button "Sign up" at bounding box center [756, 689] width 101 height 35
